Goal: Navigation & Orientation: Find specific page/section

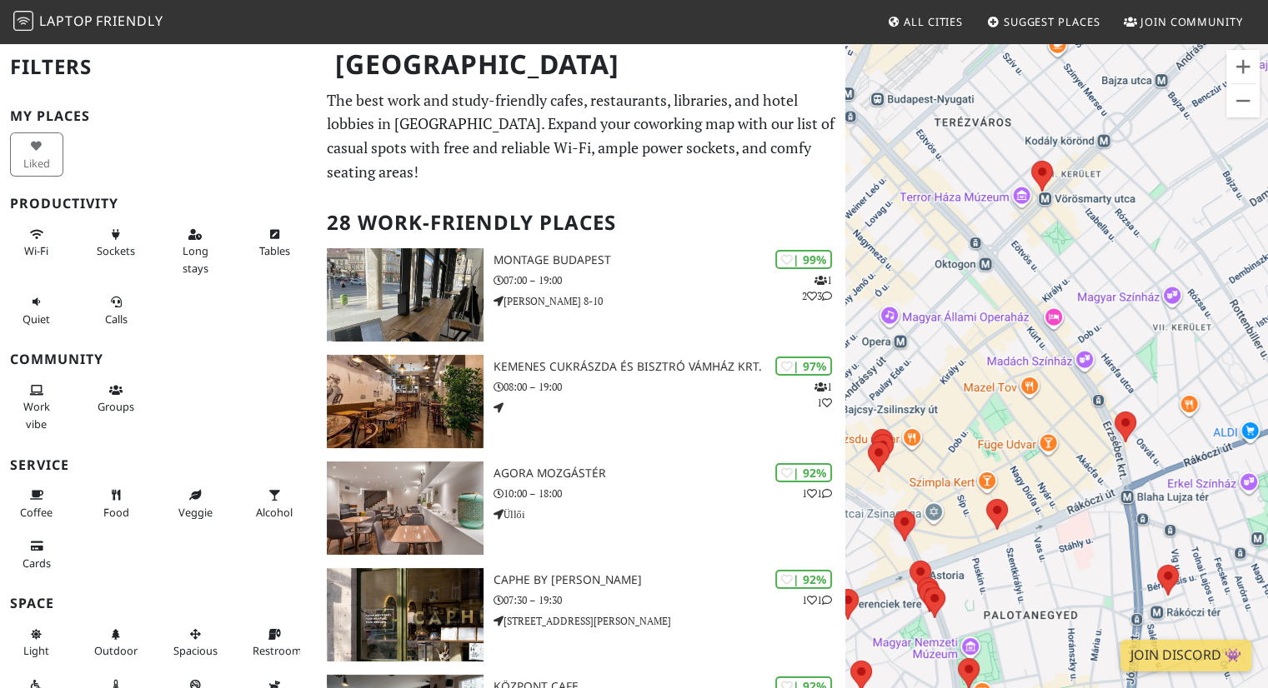
drag, startPoint x: 1056, startPoint y: 393, endPoint x: 959, endPoint y: 464, distance: 120.3
click at [959, 464] on div at bounding box center [1056, 386] width 423 height 688
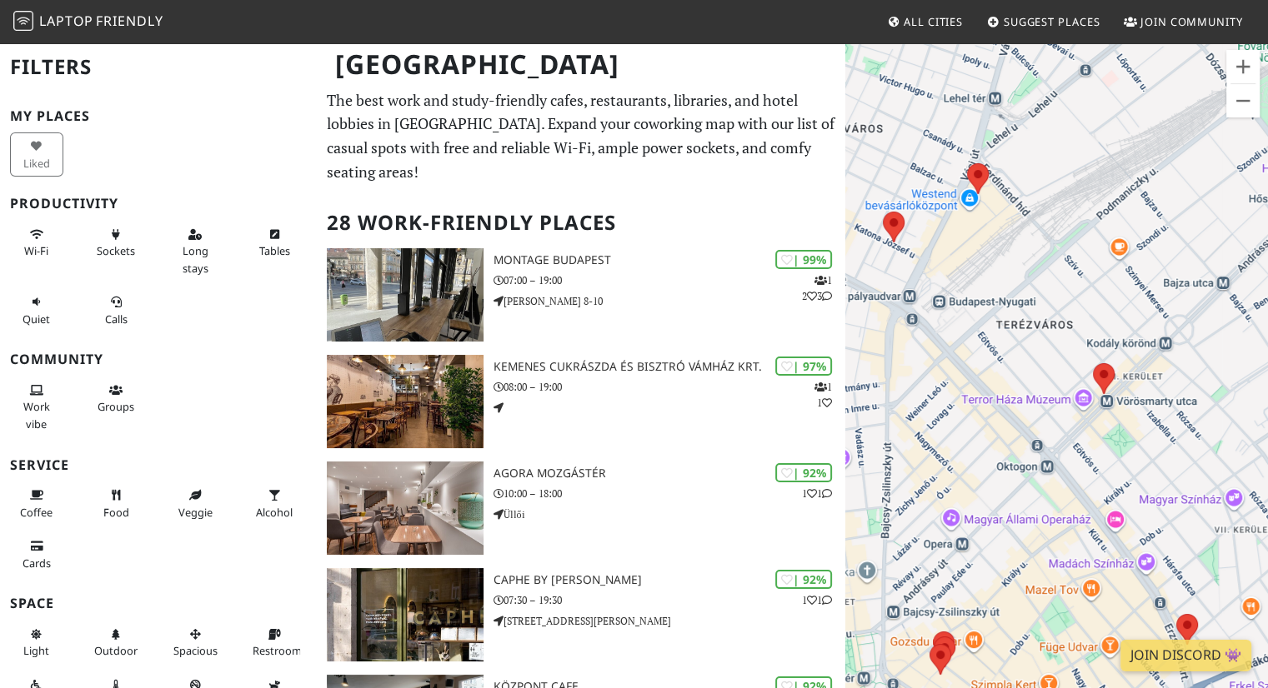
drag, startPoint x: 1071, startPoint y: 293, endPoint x: 1133, endPoint y: 499, distance: 215.1
click at [1133, 499] on div at bounding box center [1056, 386] width 423 height 688
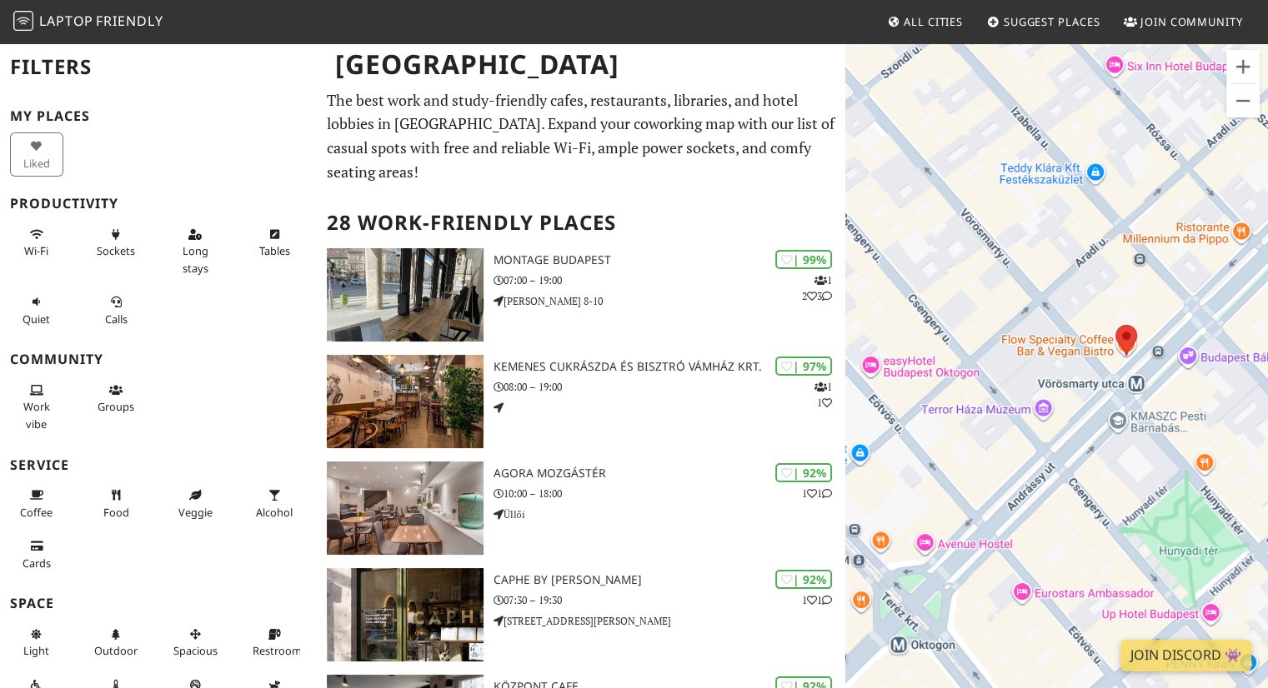
drag, startPoint x: 1100, startPoint y: 363, endPoint x: 1112, endPoint y: 410, distance: 48.1
click at [1112, 410] on div at bounding box center [1056, 386] width 423 height 688
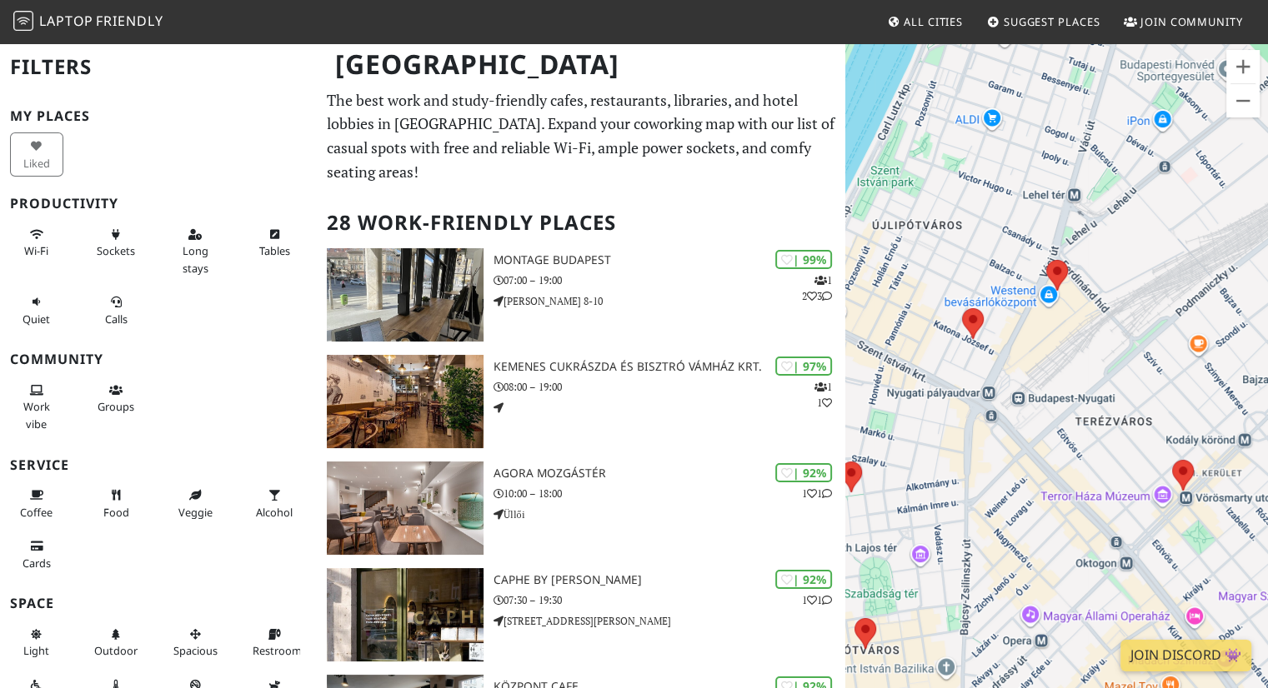
drag, startPoint x: 1028, startPoint y: 331, endPoint x: 1110, endPoint y: 472, distance: 163.2
click at [1110, 472] on div at bounding box center [1056, 386] width 423 height 688
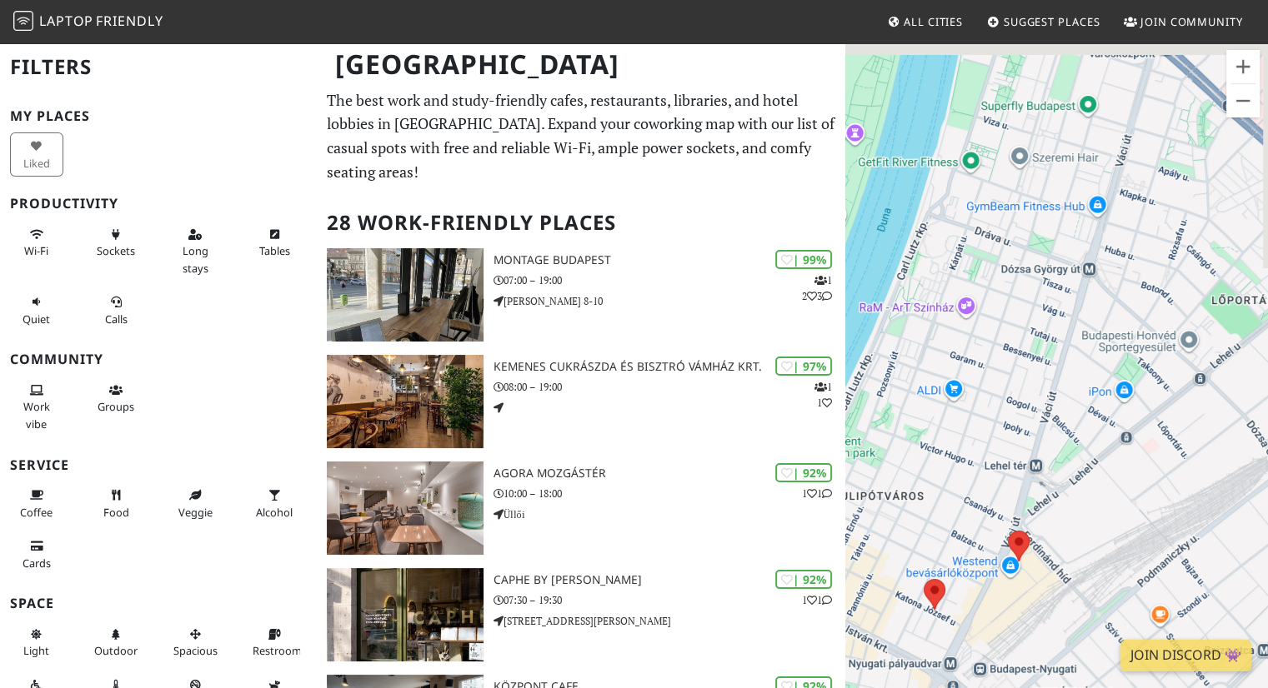
drag, startPoint x: 1048, startPoint y: 391, endPoint x: 967, endPoint y: 628, distance: 250.4
click at [967, 628] on div at bounding box center [1056, 386] width 423 height 688
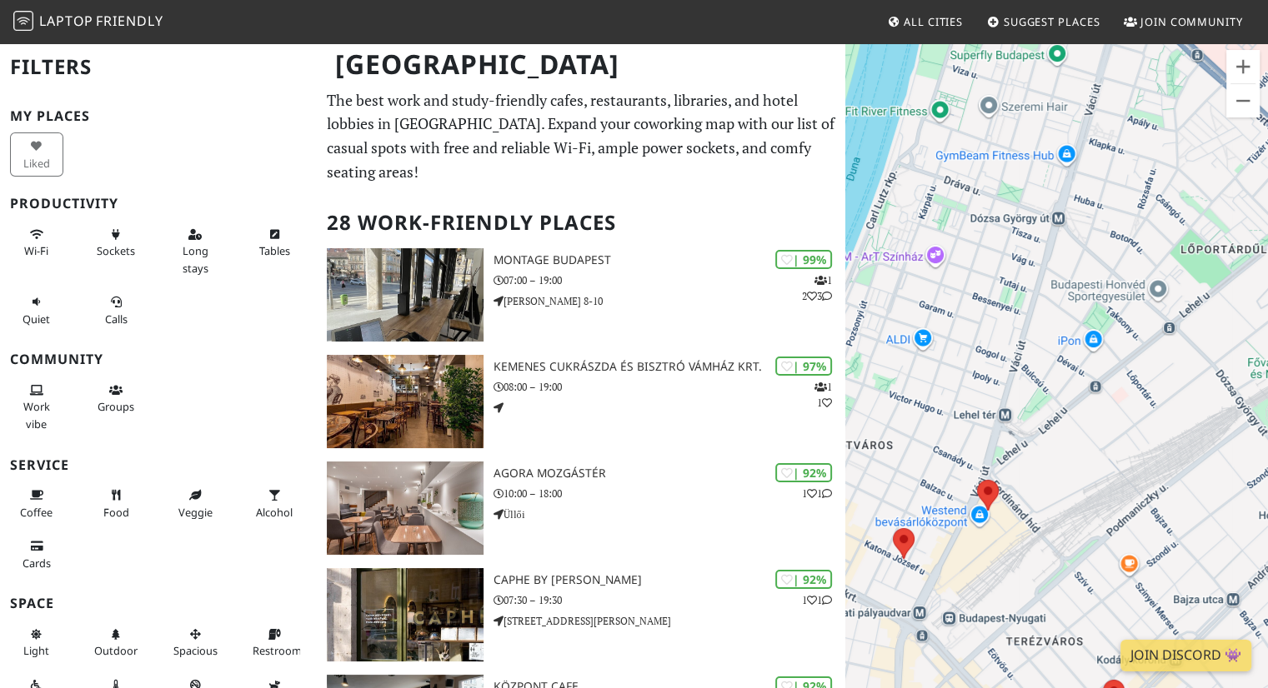
drag, startPoint x: 1091, startPoint y: 229, endPoint x: 1063, endPoint y: 162, distance: 72.9
click at [1063, 163] on div at bounding box center [1056, 386] width 423 height 688
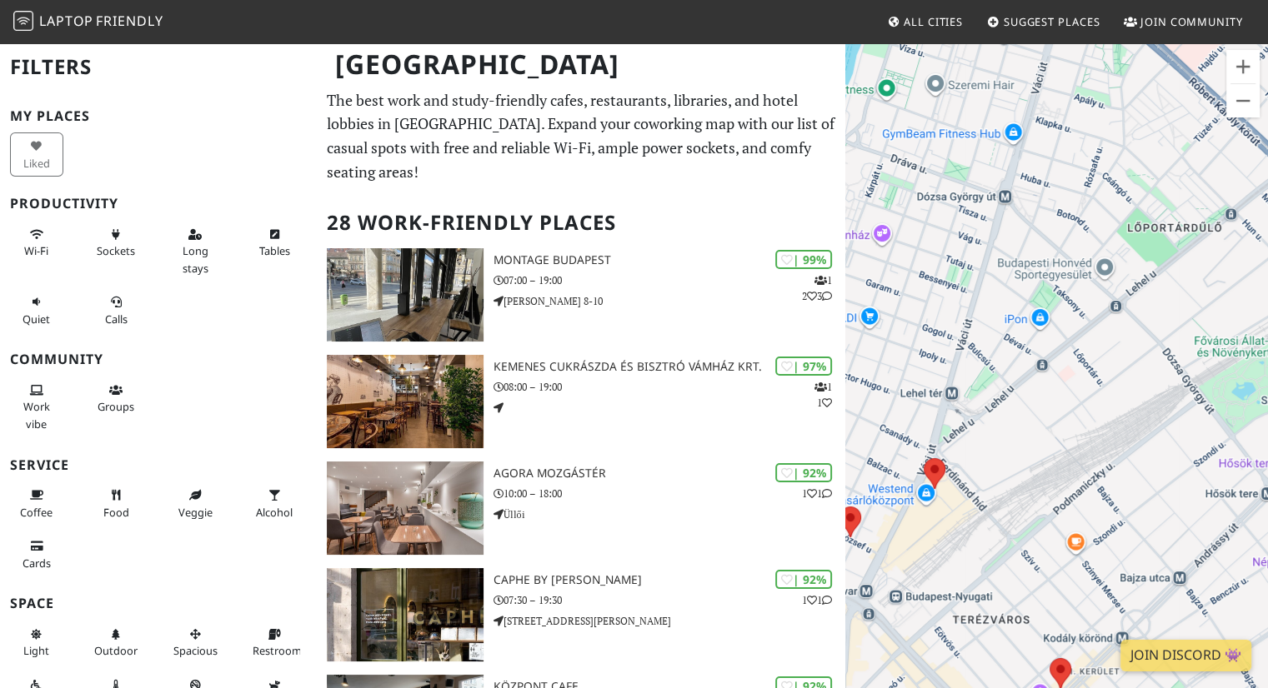
drag, startPoint x: 1153, startPoint y: 178, endPoint x: 1097, endPoint y: 171, distance: 57.1
click at [1097, 171] on div at bounding box center [1056, 386] width 423 height 688
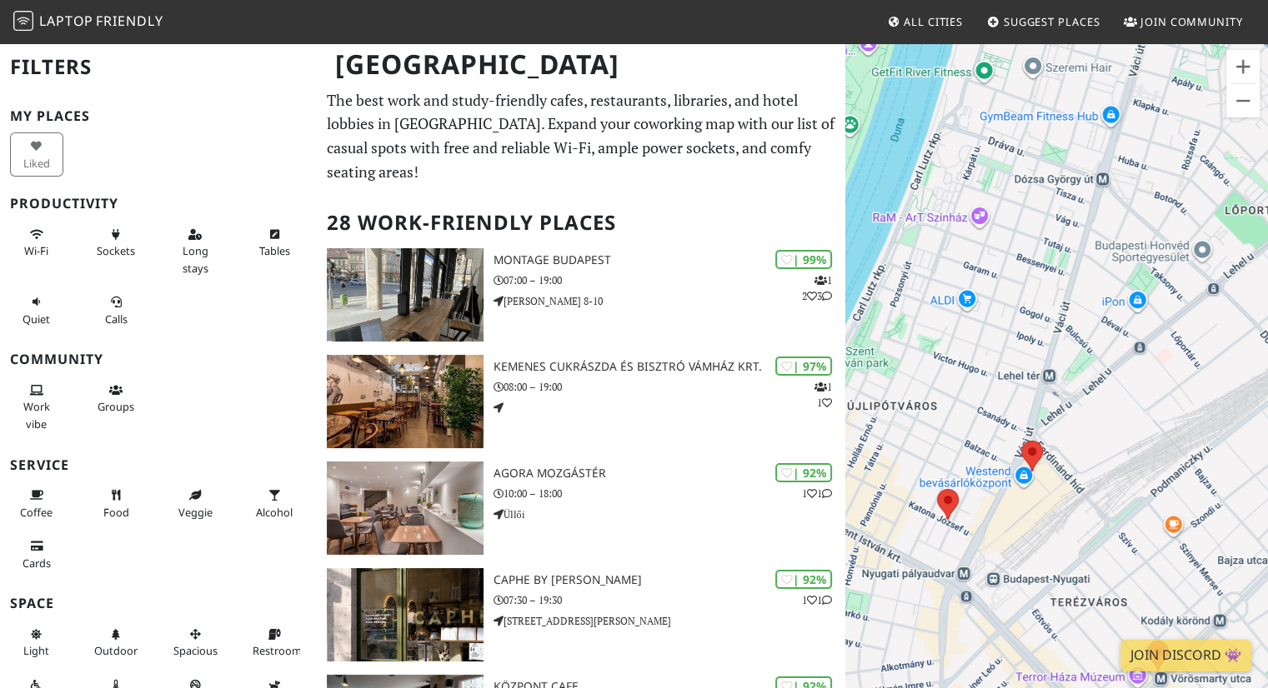
drag, startPoint x: 1067, startPoint y: 331, endPoint x: 1166, endPoint y: 313, distance: 100.9
click at [1166, 313] on div at bounding box center [1056, 386] width 423 height 688
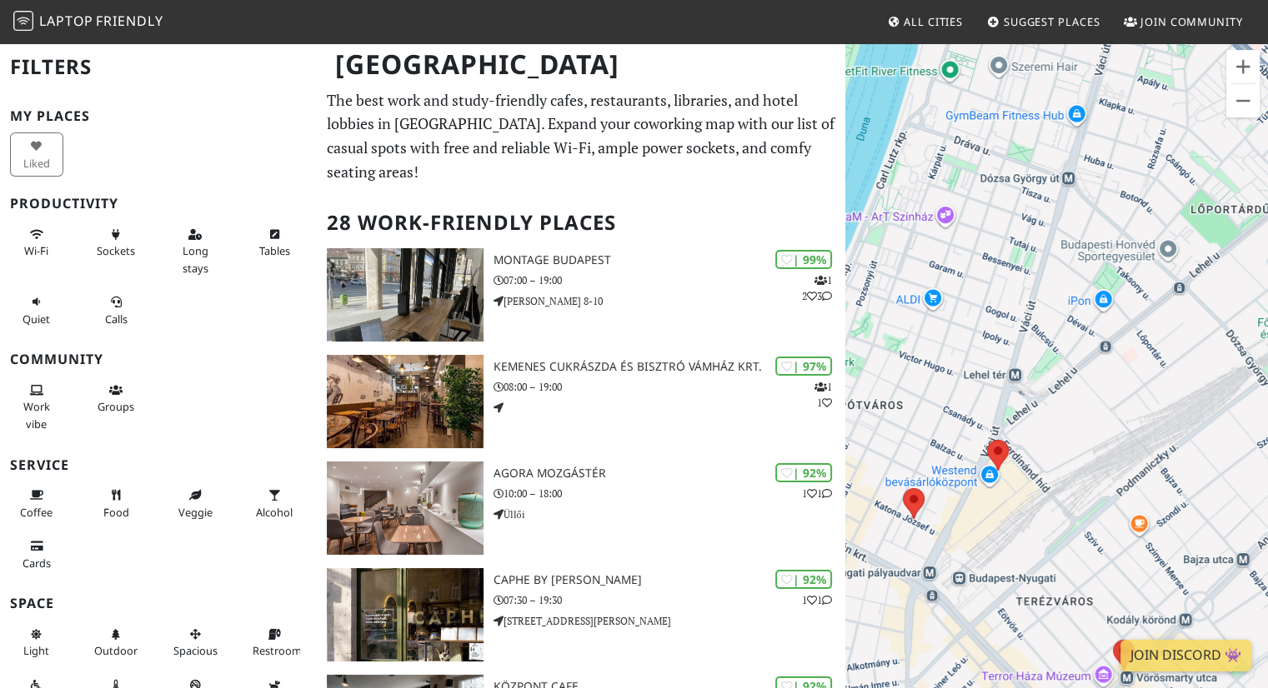
drag, startPoint x: 1147, startPoint y: 438, endPoint x: 1117, endPoint y: 438, distance: 30.0
click at [1115, 440] on div at bounding box center [1056, 386] width 423 height 688
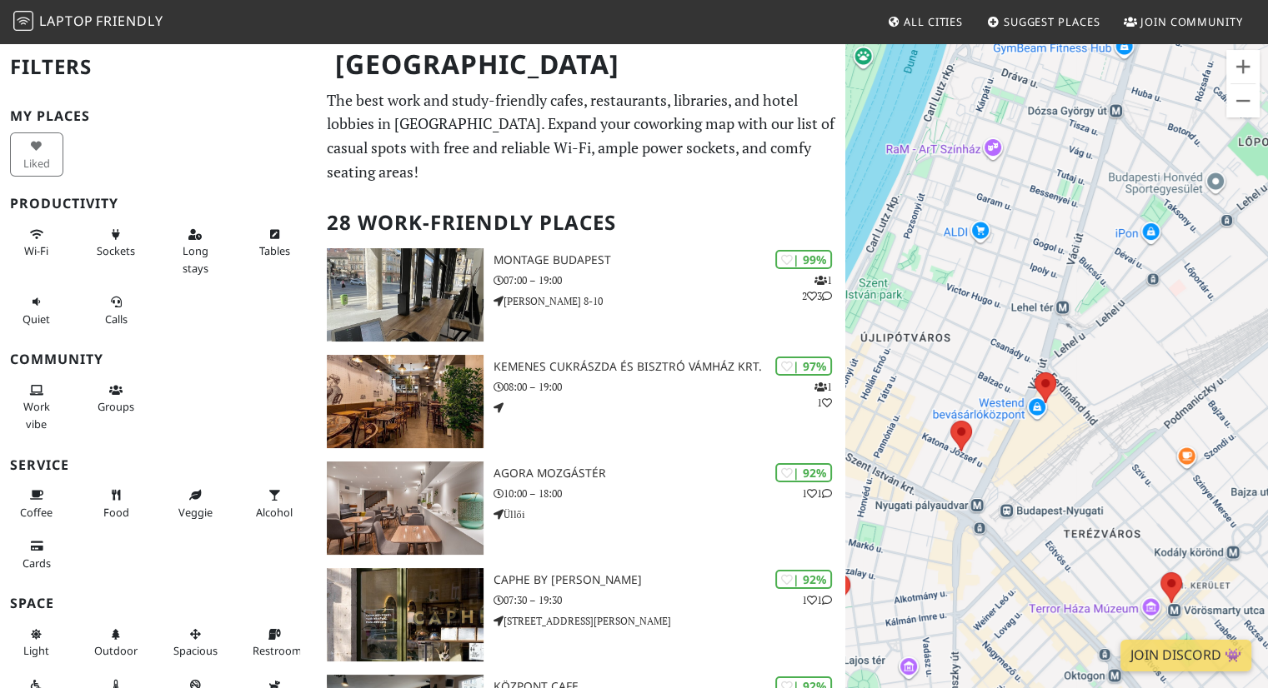
drag, startPoint x: 1009, startPoint y: 508, endPoint x: 1063, endPoint y: 431, distance: 93.9
click at [1063, 431] on div at bounding box center [1056, 386] width 423 height 688
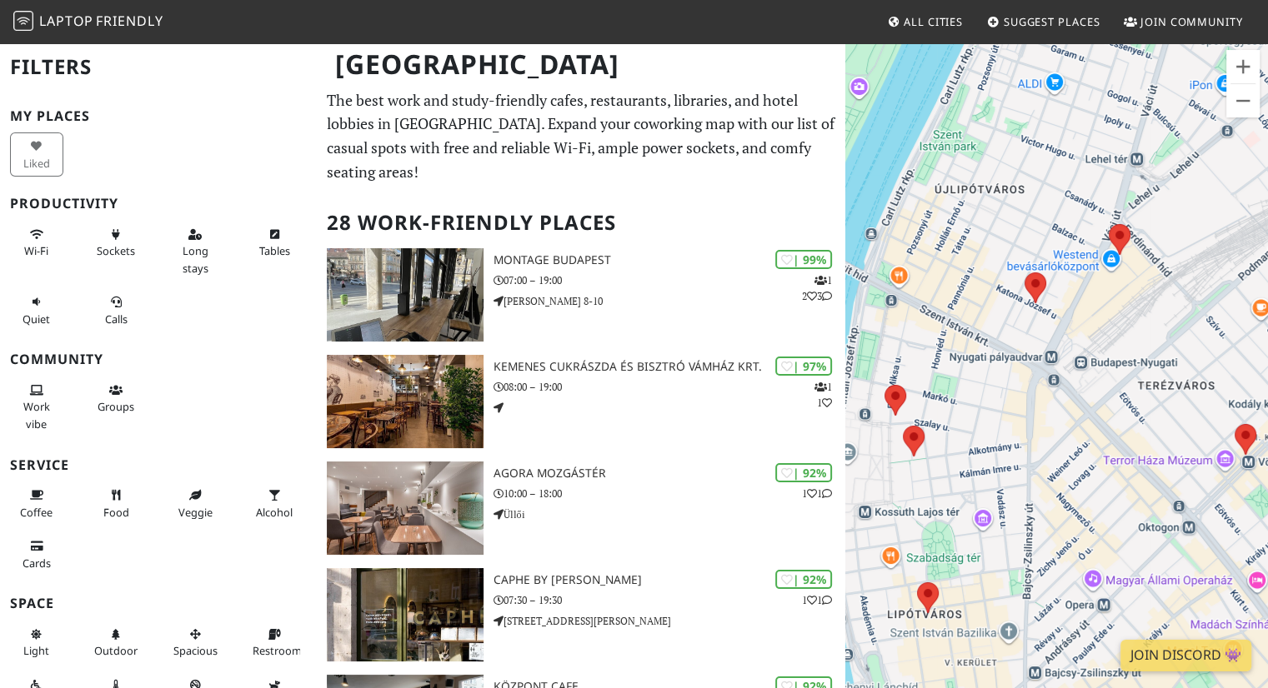
drag, startPoint x: 1023, startPoint y: 451, endPoint x: 1090, endPoint y: 330, distance: 138.4
click at [1090, 330] on div at bounding box center [1056, 386] width 423 height 688
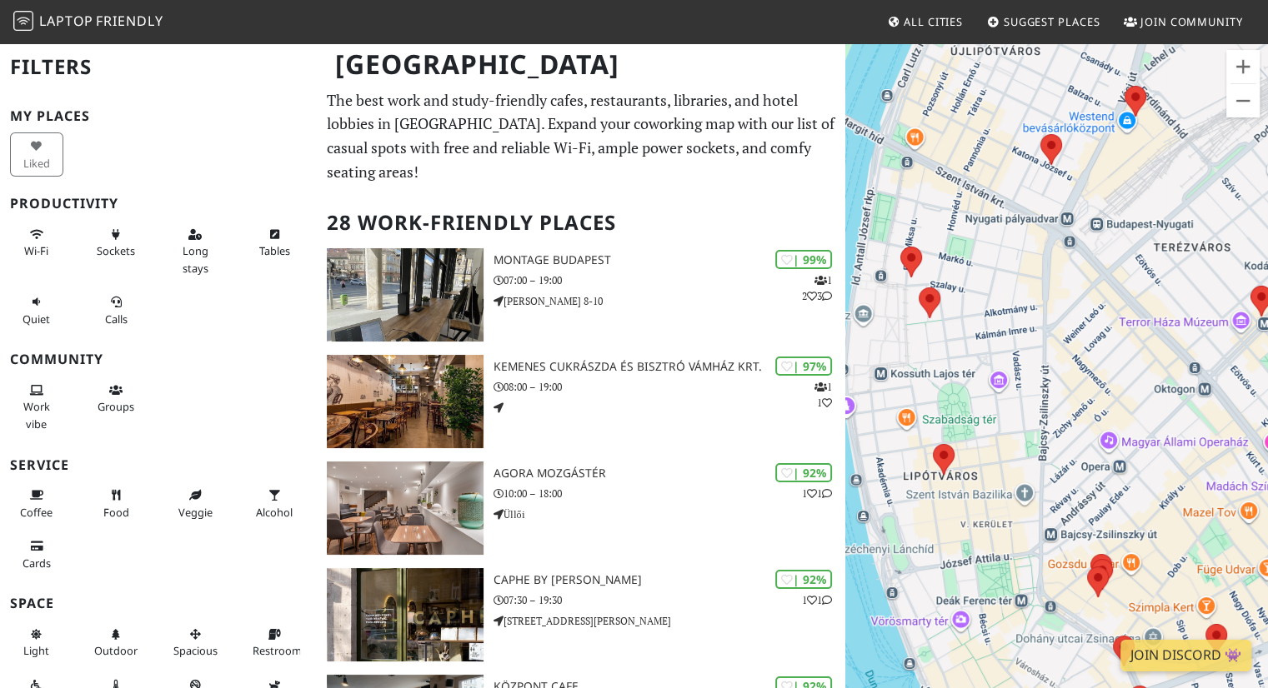
drag, startPoint x: 1110, startPoint y: 301, endPoint x: 1161, endPoint y: 144, distance: 164.7
click at [1159, 145] on div at bounding box center [1056, 386] width 423 height 688
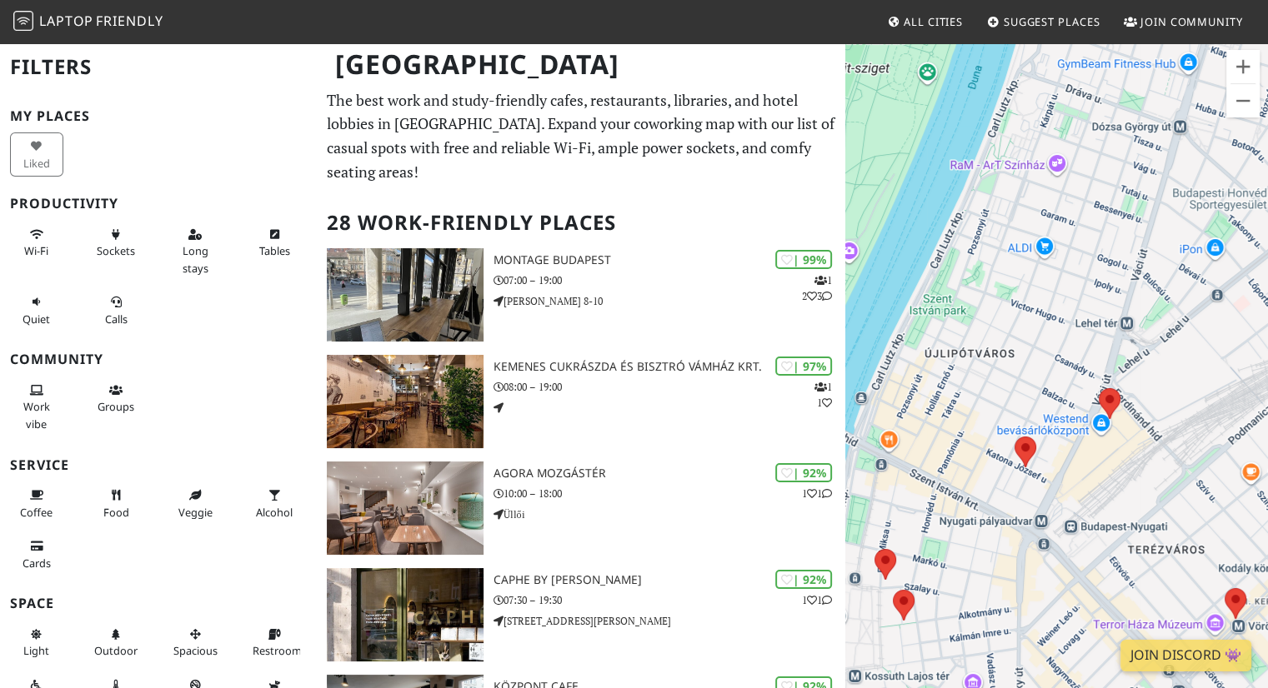
drag, startPoint x: 1087, startPoint y: 255, endPoint x: 1022, endPoint y: 591, distance: 342.1
click at [1022, 591] on div at bounding box center [1056, 386] width 423 height 688
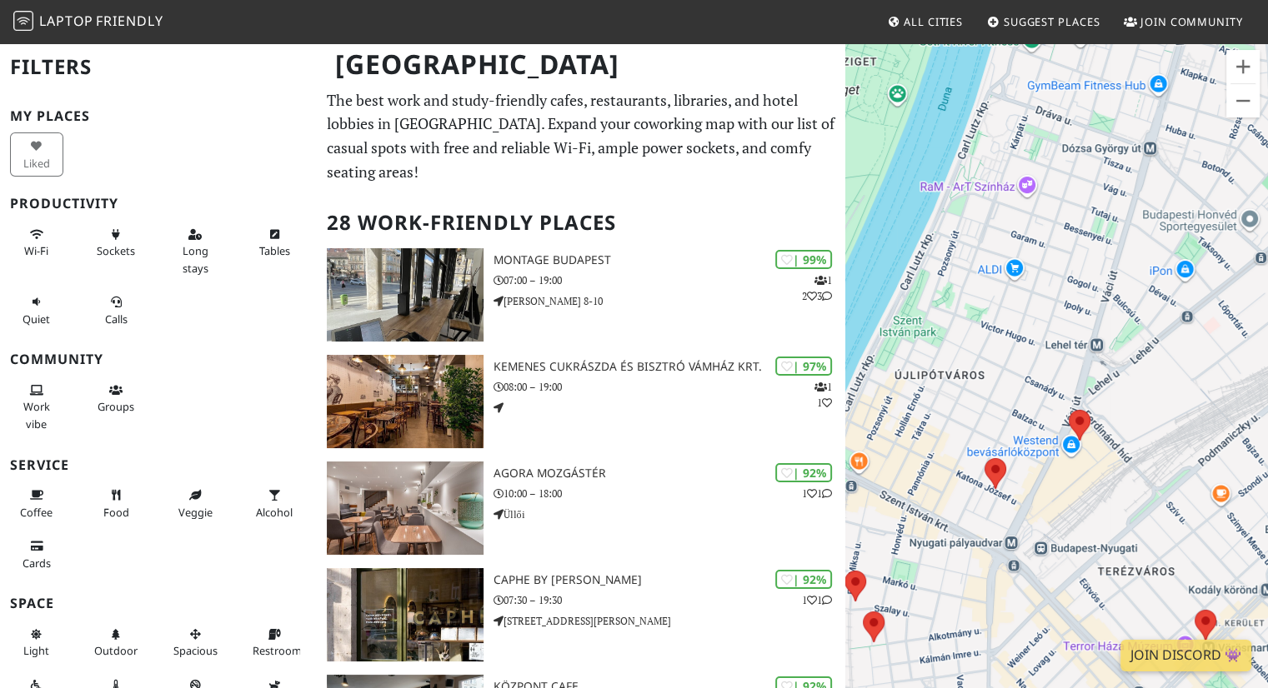
drag, startPoint x: 1155, startPoint y: 383, endPoint x: 1123, endPoint y: 403, distance: 37.9
click at [1123, 403] on div at bounding box center [1056, 386] width 423 height 688
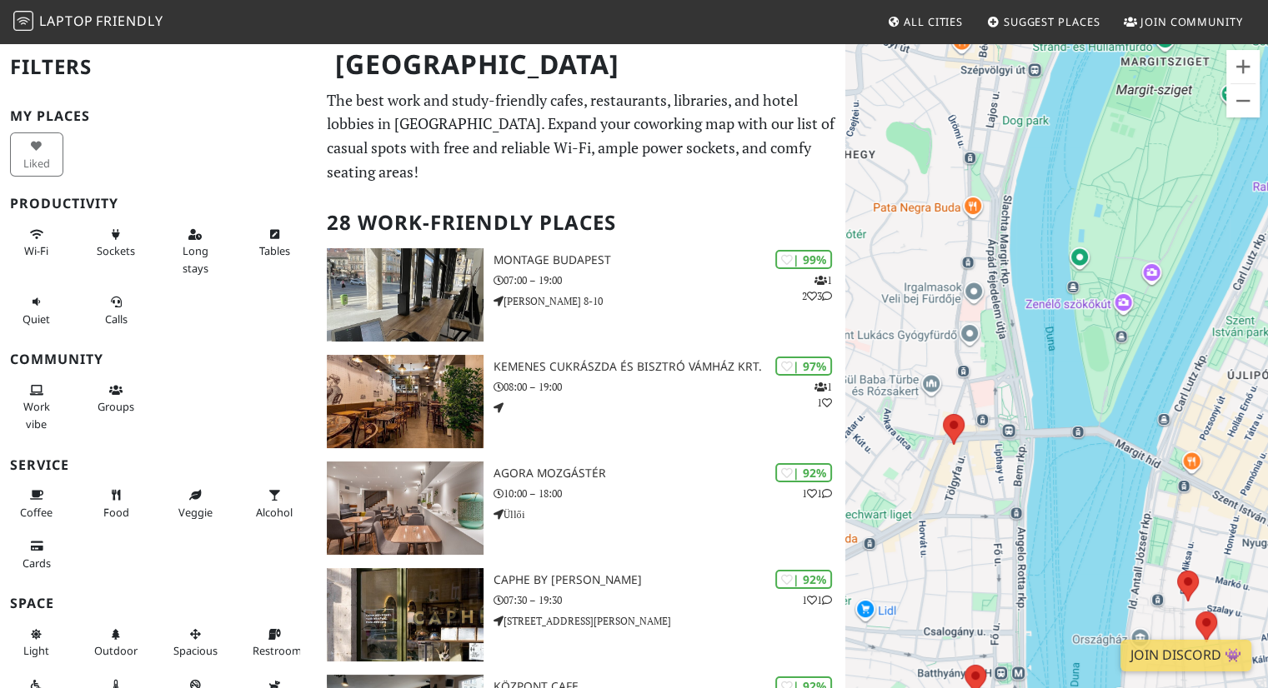
drag, startPoint x: 1003, startPoint y: 459, endPoint x: 896, endPoint y: 441, distance: 108.2
click at [903, 442] on div at bounding box center [1056, 386] width 423 height 688
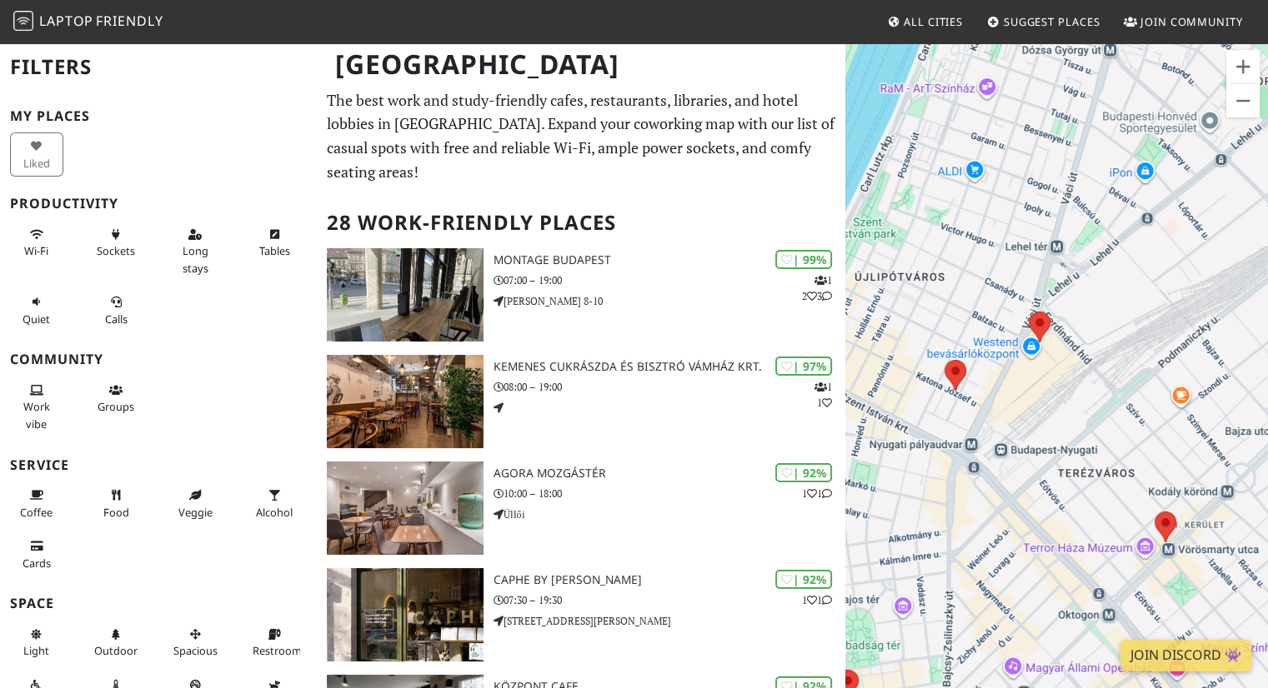
drag, startPoint x: 1024, startPoint y: 427, endPoint x: 1044, endPoint y: 420, distance: 21.1
click at [1044, 420] on div at bounding box center [1056, 386] width 423 height 688
click at [1028, 312] on area at bounding box center [1028, 312] width 0 height 0
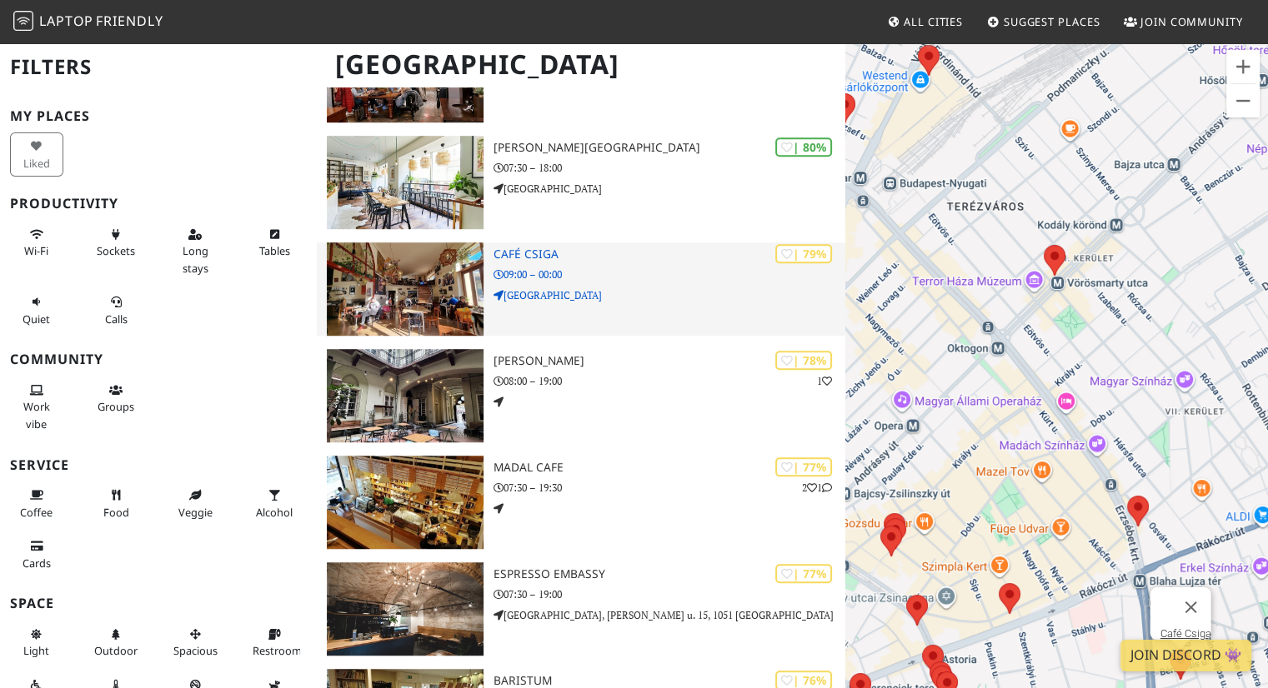
scroll to position [1083, 0]
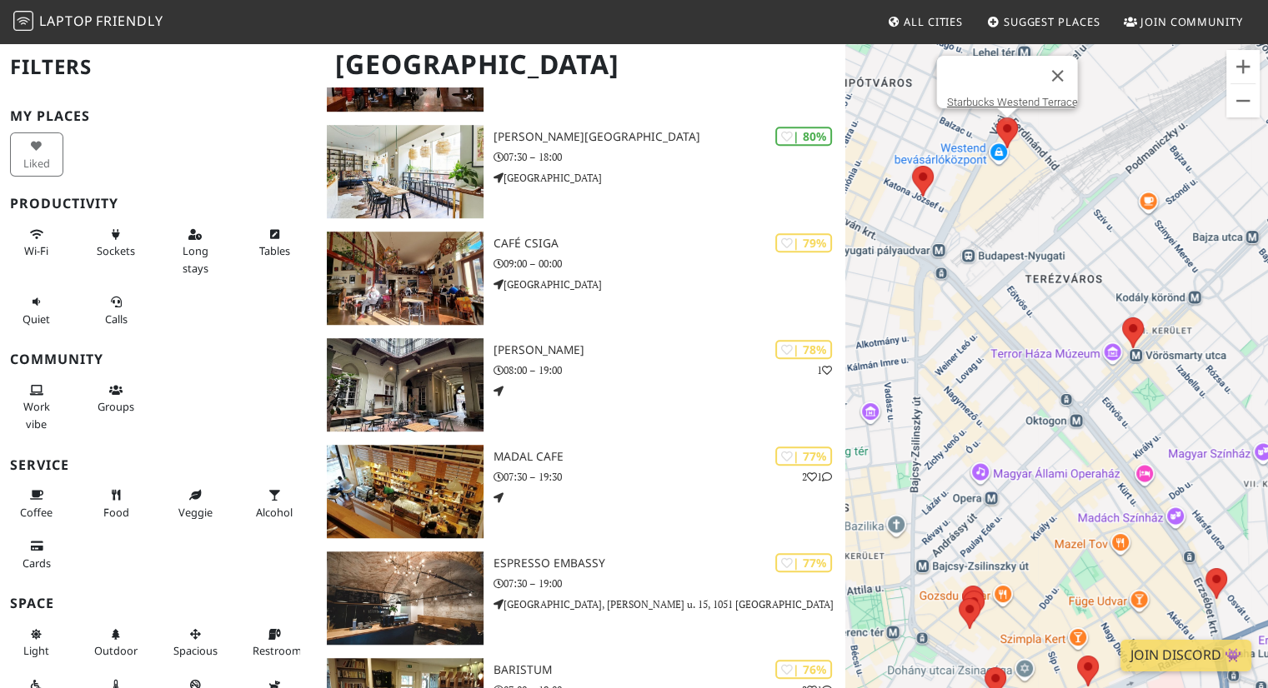
drag, startPoint x: 1010, startPoint y: 384, endPoint x: 1063, endPoint y: 515, distance: 141.3
click at [1063, 515] on div "Starbucks Westend Terrace" at bounding box center [1056, 386] width 423 height 688
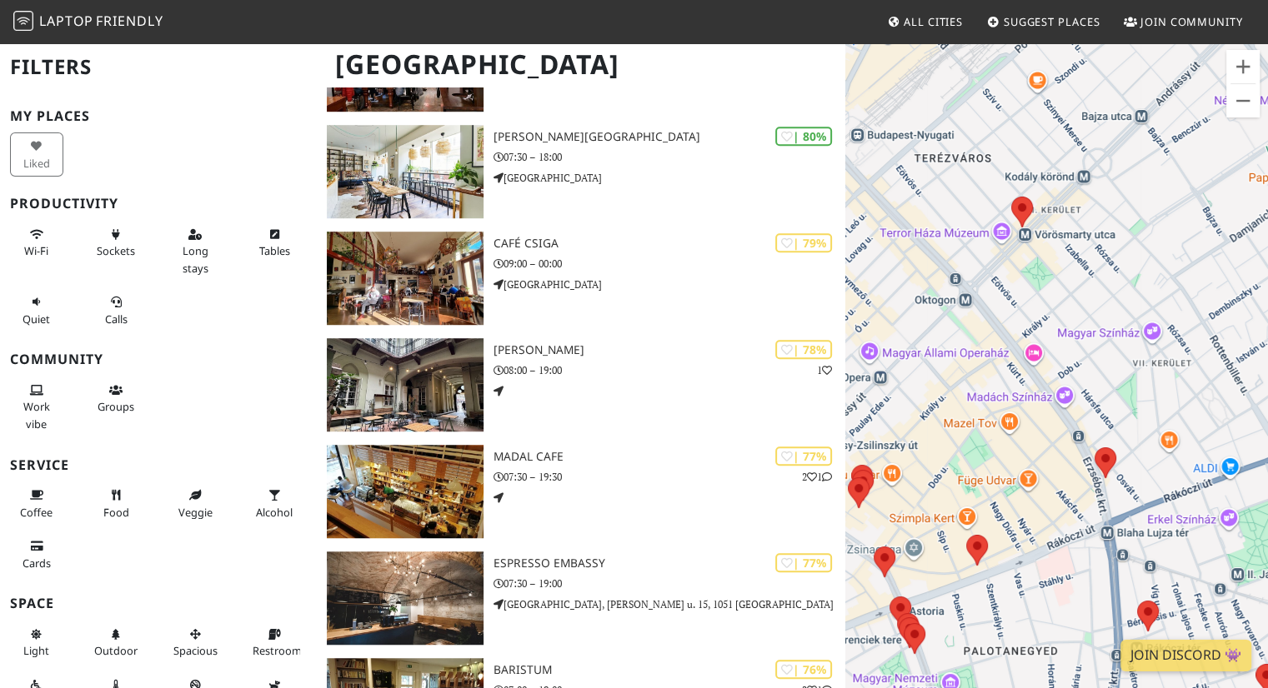
drag, startPoint x: 1079, startPoint y: 483, endPoint x: 968, endPoint y: 293, distance: 220.4
click at [968, 294] on div "Starbucks Westend Terrace" at bounding box center [1056, 386] width 423 height 688
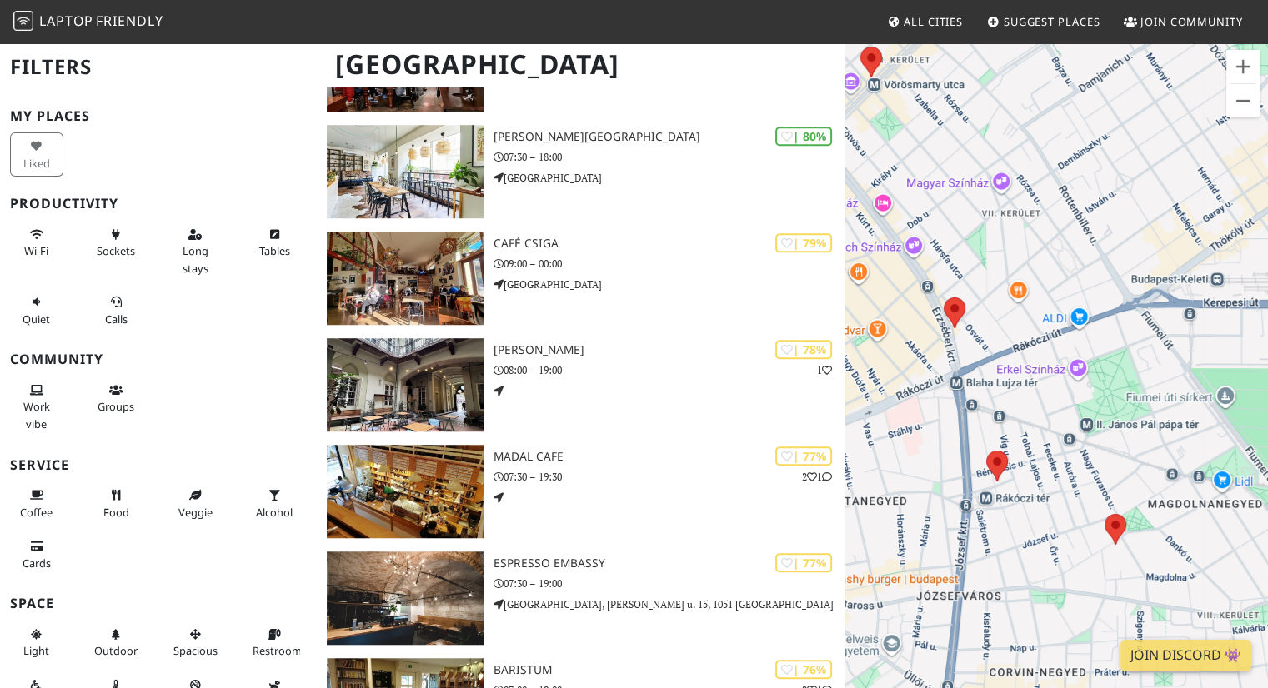
drag, startPoint x: 1060, startPoint y: 442, endPoint x: 964, endPoint y: 348, distance: 134.4
click at [964, 348] on div "Starbucks Westend Terrace" at bounding box center [1056, 386] width 423 height 688
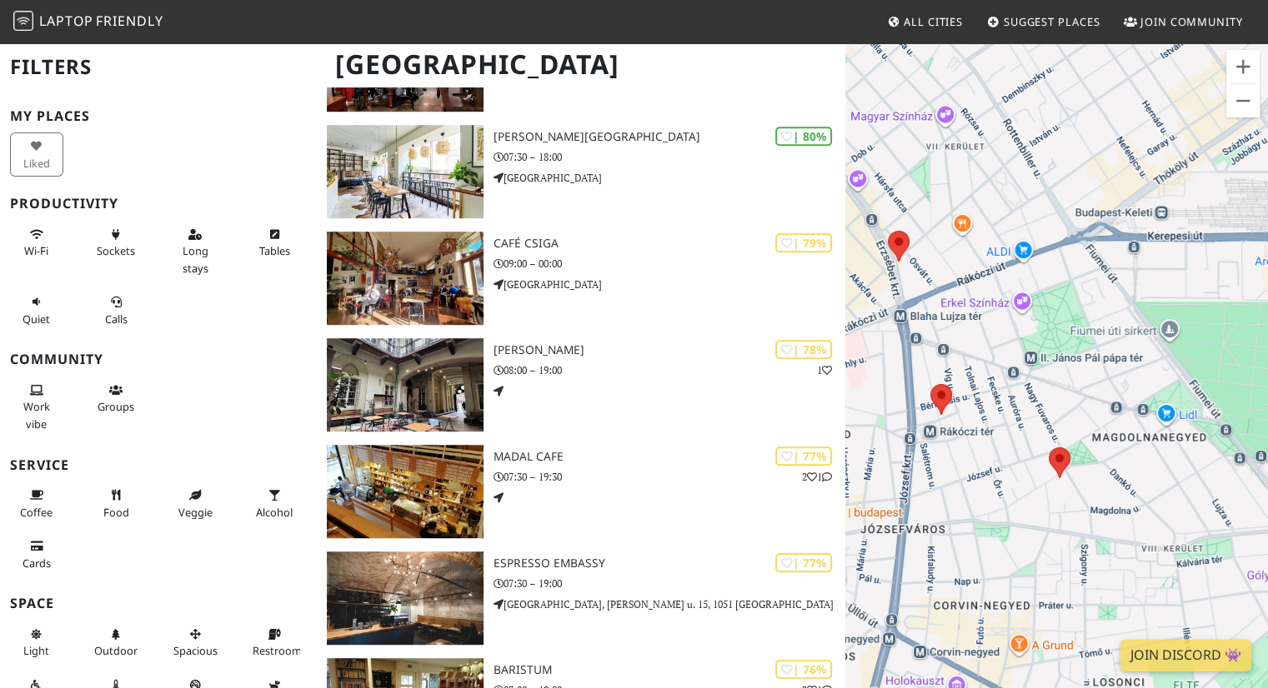
drag, startPoint x: 1093, startPoint y: 471, endPoint x: 1038, endPoint y: 414, distance: 78.4
click at [1038, 414] on div "Starbucks Westend Terrace" at bounding box center [1056, 386] width 423 height 688
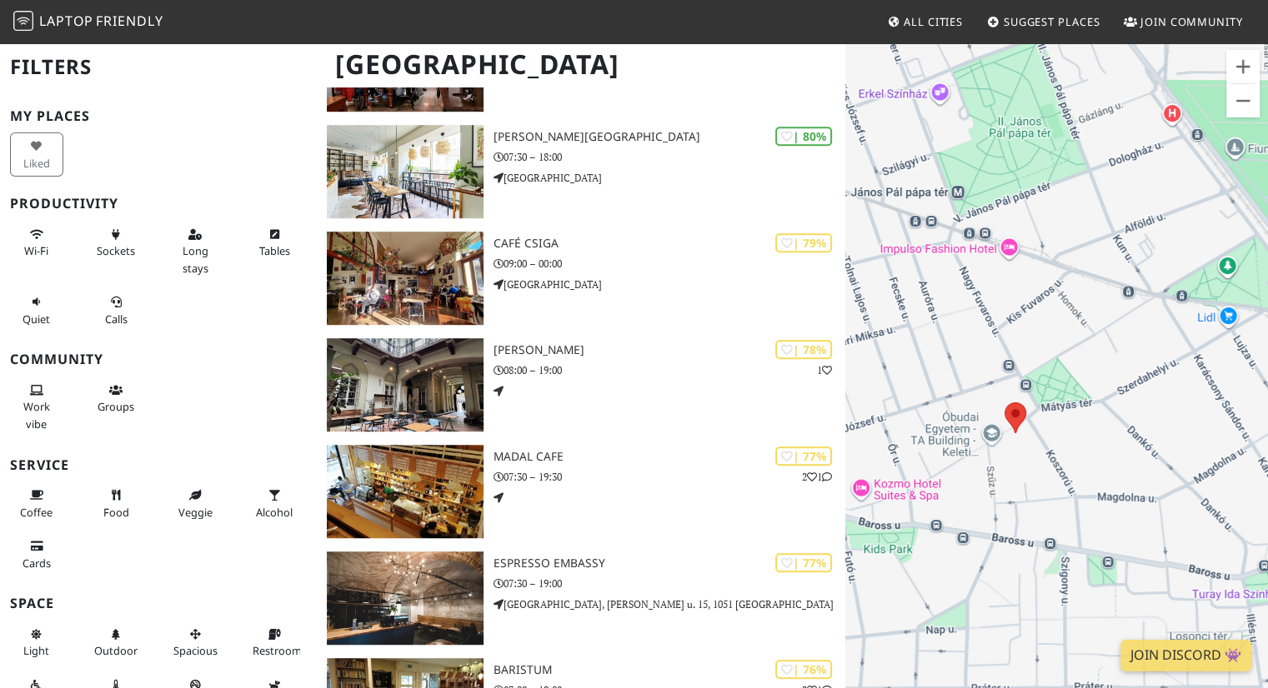
drag, startPoint x: 1067, startPoint y: 488, endPoint x: 1047, endPoint y: 428, distance: 63.3
click at [1047, 428] on div "Starbucks Westend Terrace" at bounding box center [1056, 386] width 423 height 688
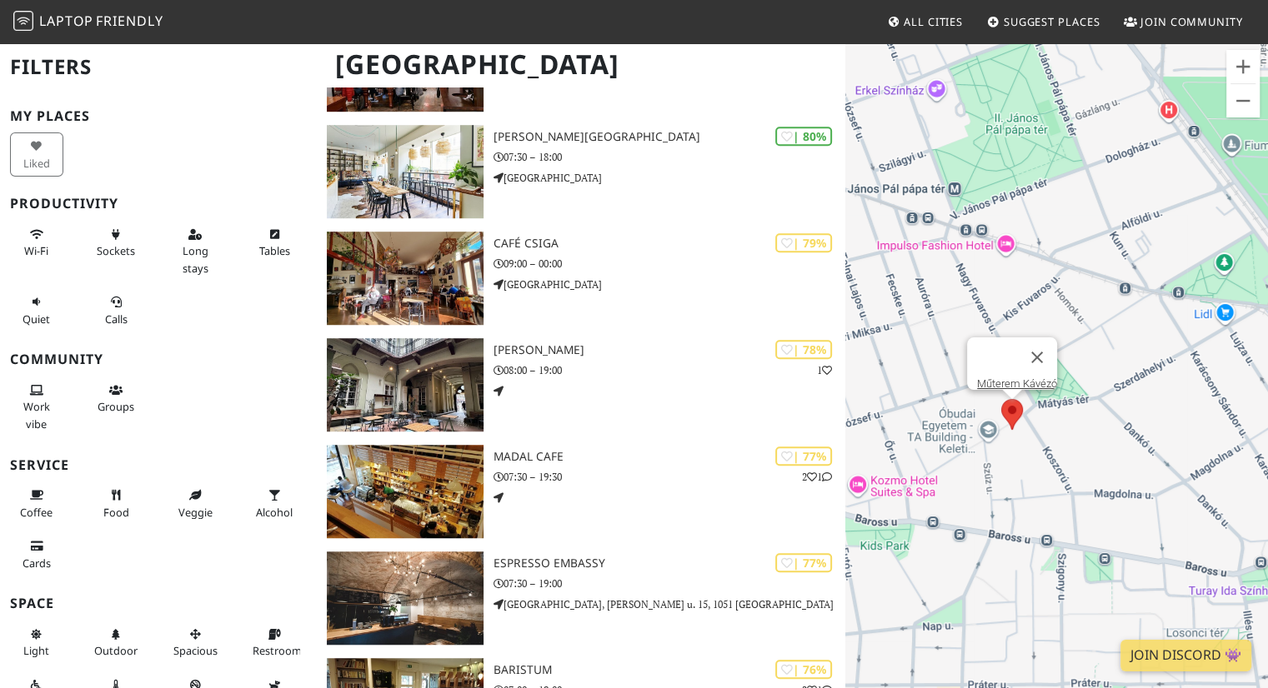
click at [1001, 399] on area at bounding box center [1001, 399] width 0 height 0
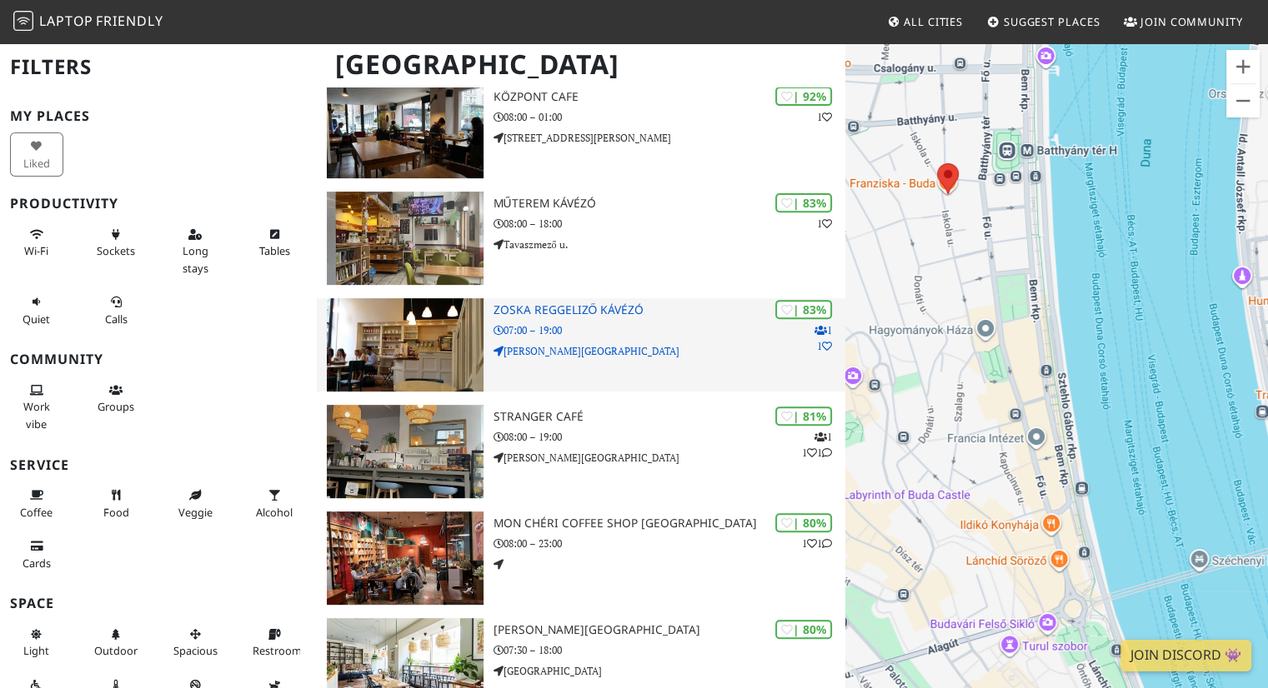
scroll to position [500, 0]
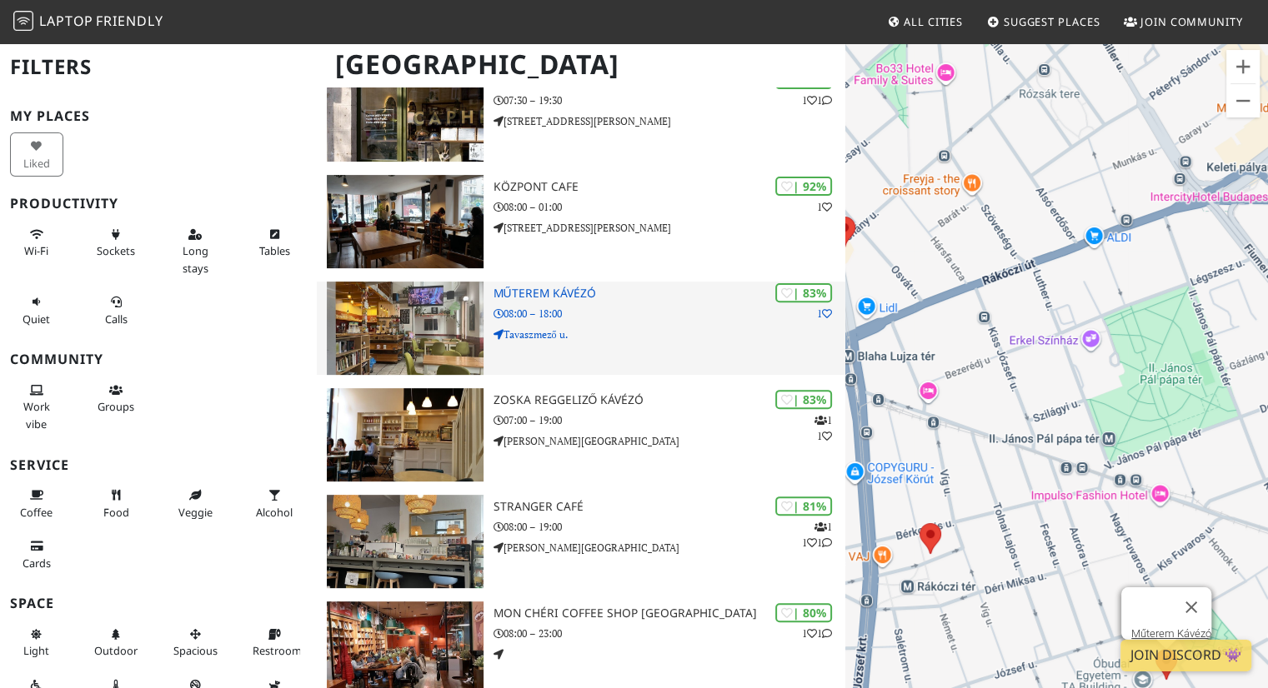
click at [627, 328] on p "Tavaszmező u." at bounding box center [669, 335] width 353 height 16
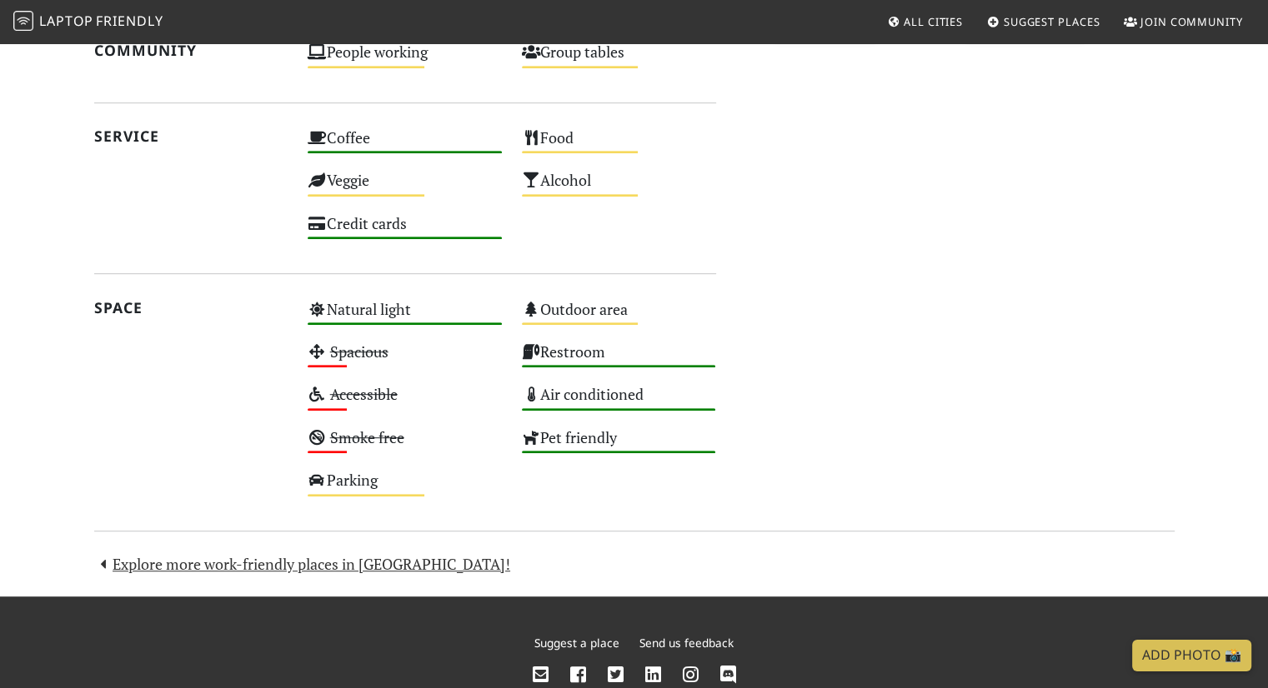
scroll to position [417, 0]
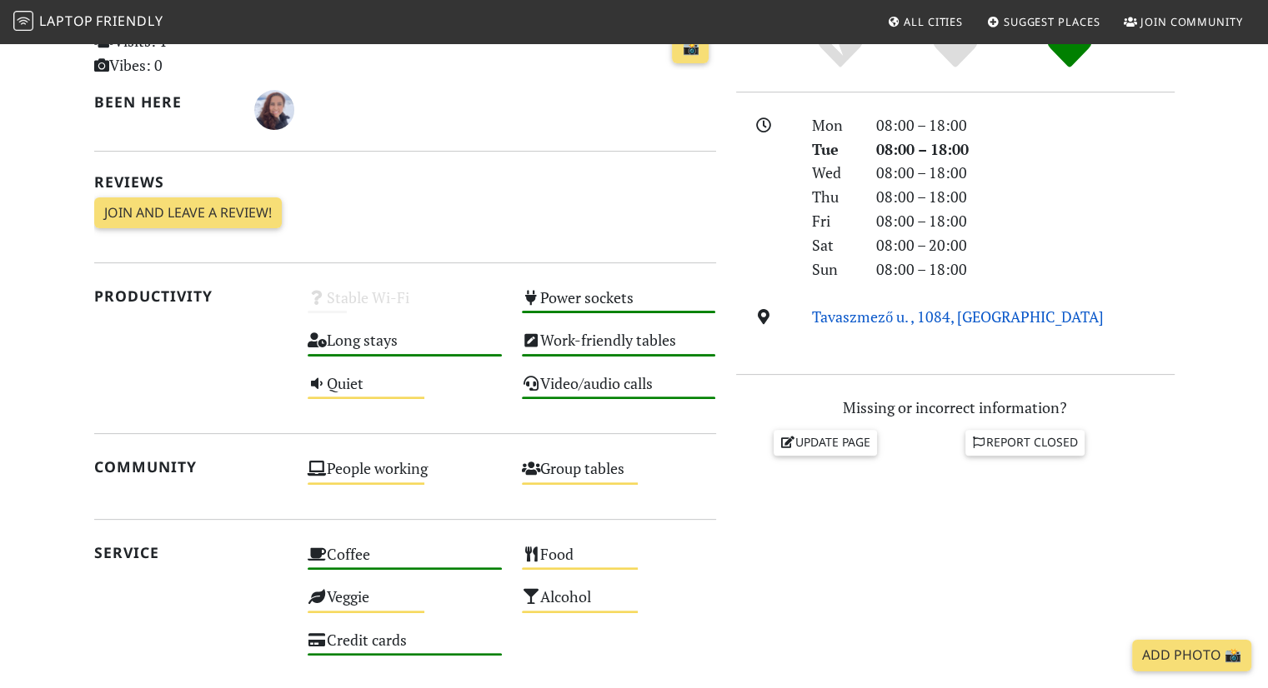
click at [920, 320] on link "Tavaszmező u. , 1084, Budapest" at bounding box center [958, 317] width 292 height 20
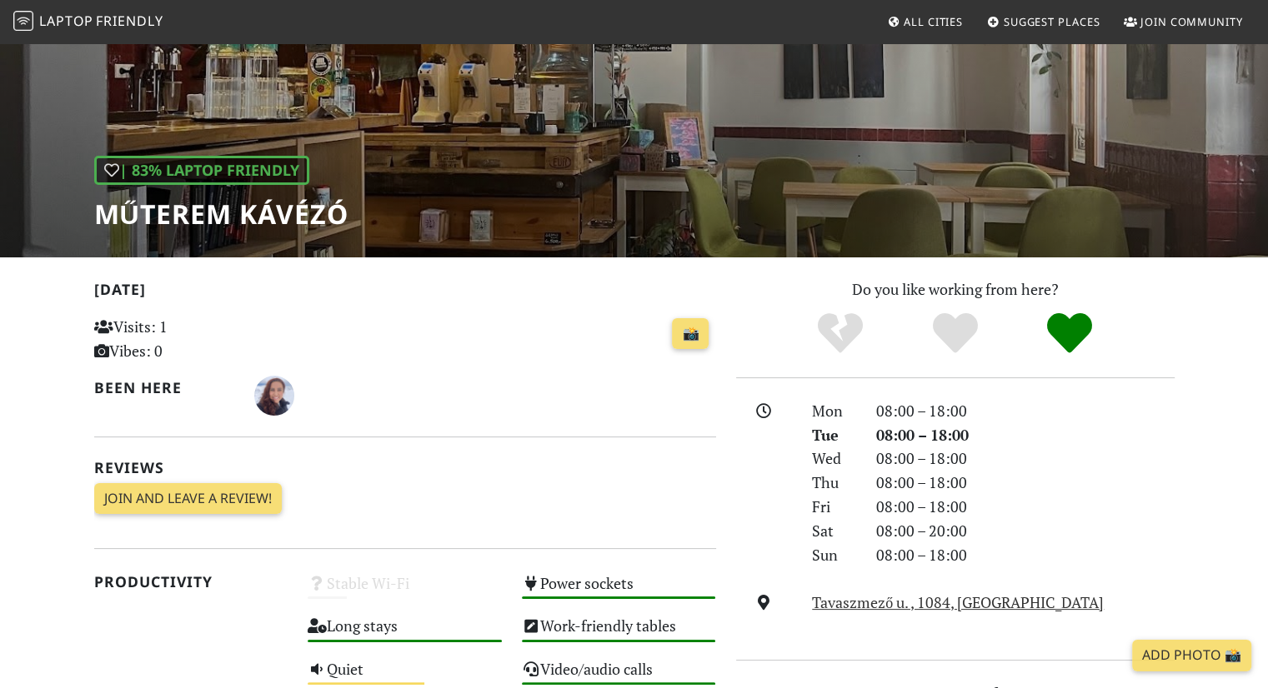
scroll to position [0, 0]
